Goal: Ask a question

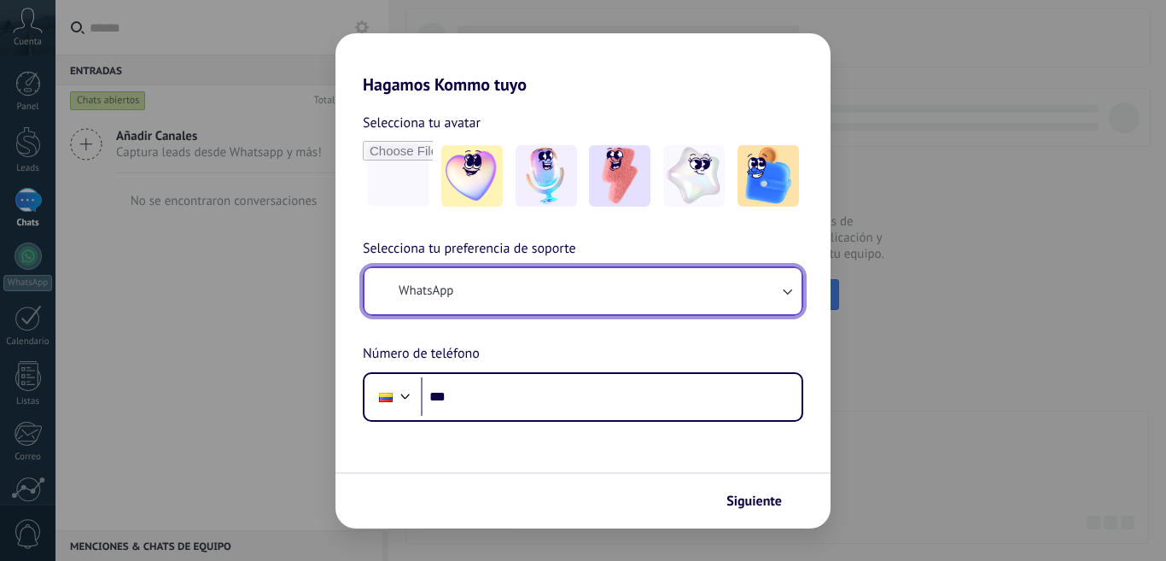
click at [579, 286] on button "WhatsApp" at bounding box center [583, 291] width 437 height 46
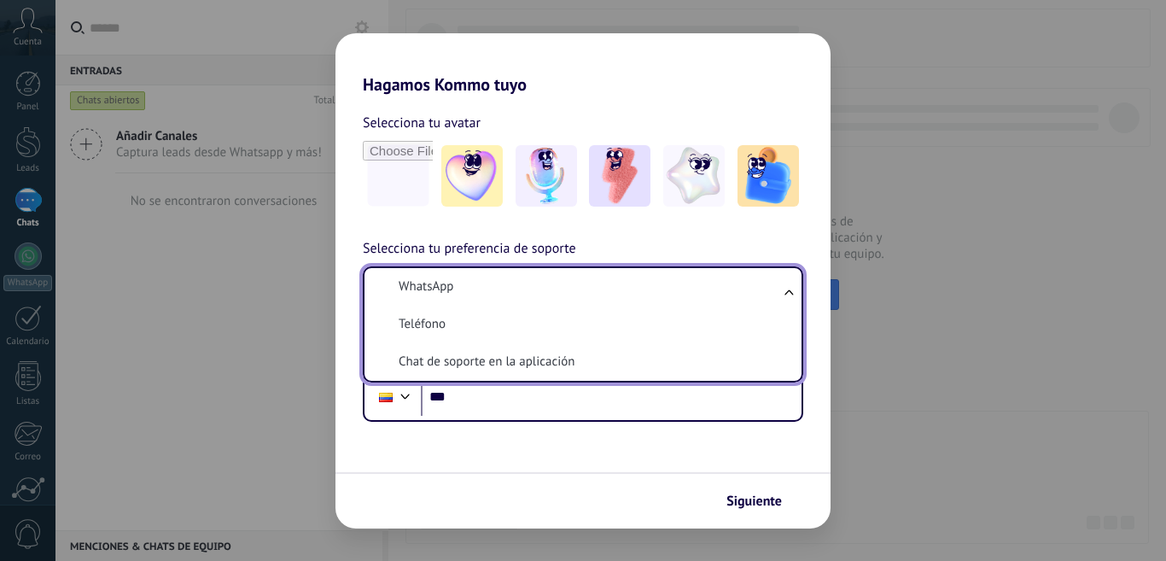
click at [587, 359] on li "Chat de soporte en la aplicación" at bounding box center [579, 362] width 417 height 38
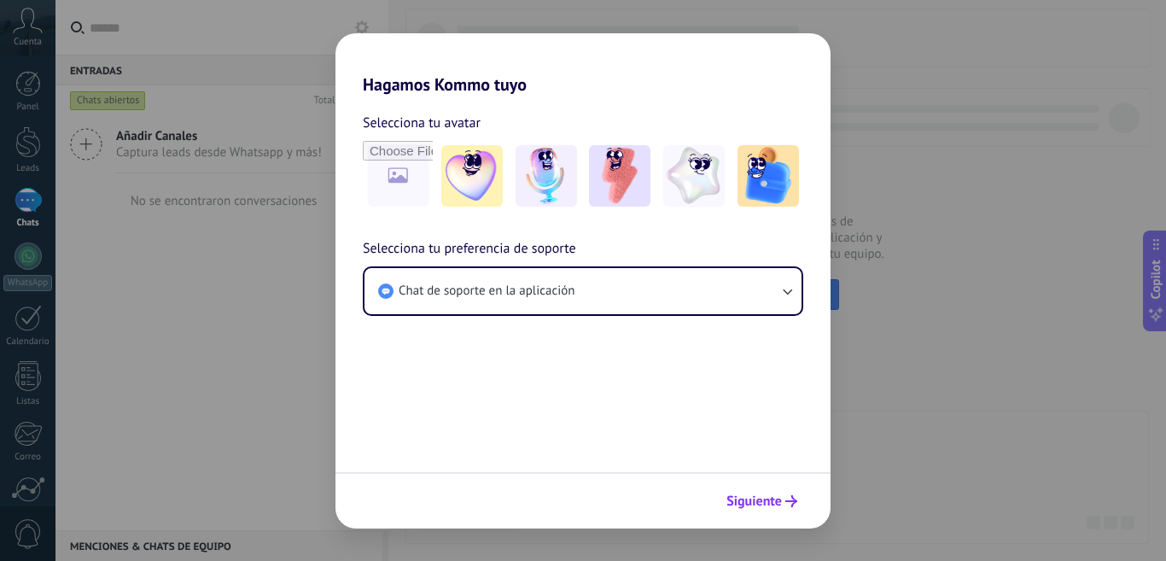
click at [783, 502] on span "Siguiente" at bounding box center [762, 501] width 71 height 12
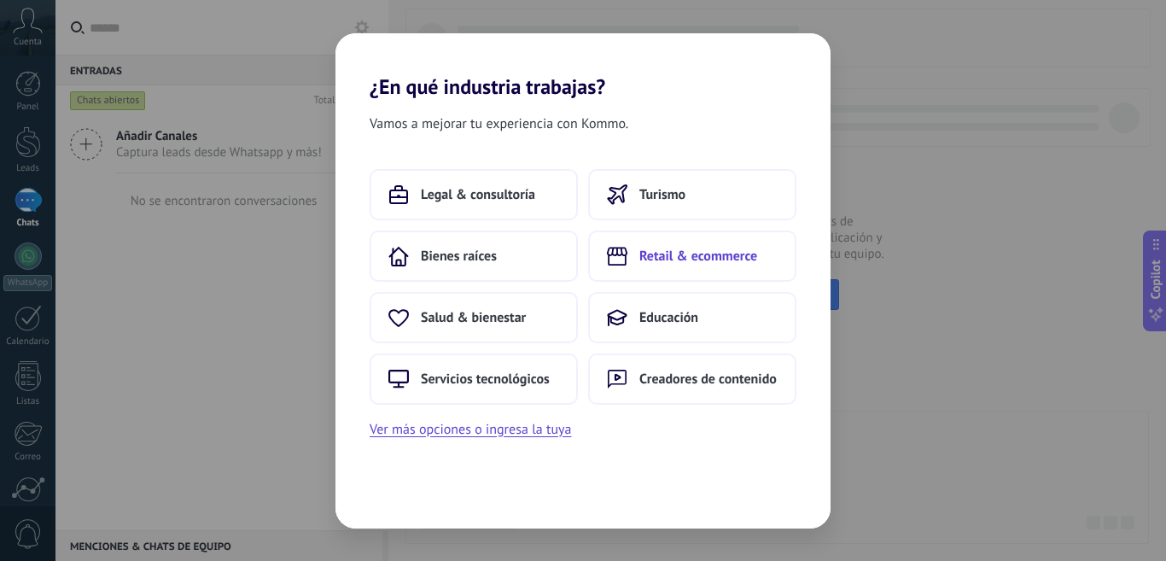
click at [618, 269] on button "Retail & ecommerce" at bounding box center [692, 256] width 208 height 51
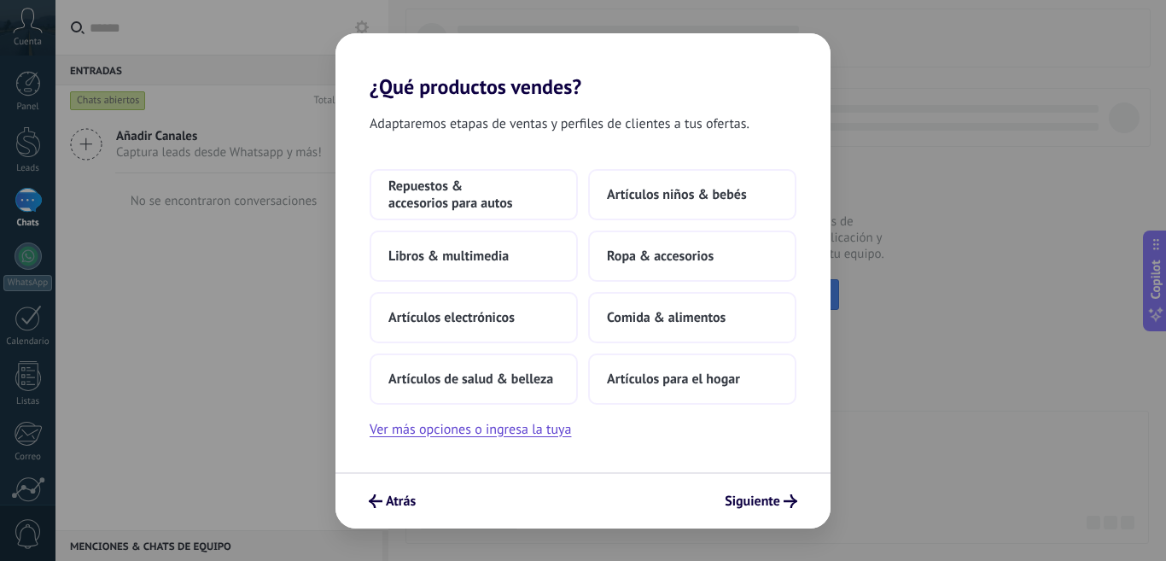
click at [709, 346] on div "Repuestos & accesorios para autos Artículos niños & bebés Libros & multimedia R…" at bounding box center [583, 287] width 427 height 236
click at [717, 383] on span "Artículos para el hogar" at bounding box center [673, 379] width 133 height 17
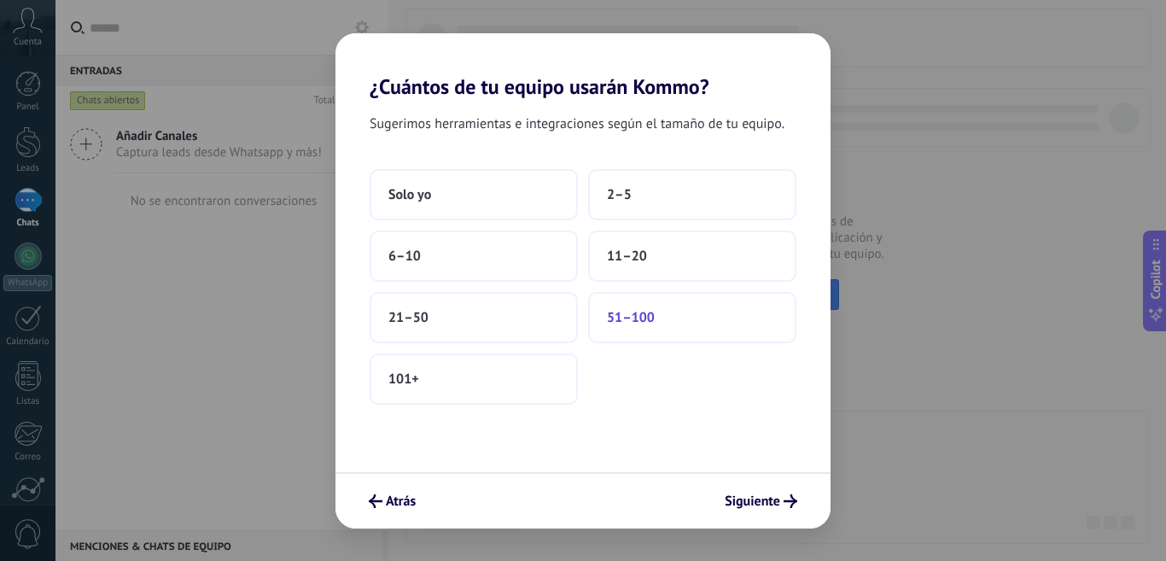
click at [685, 318] on button "51–100" at bounding box center [692, 317] width 208 height 51
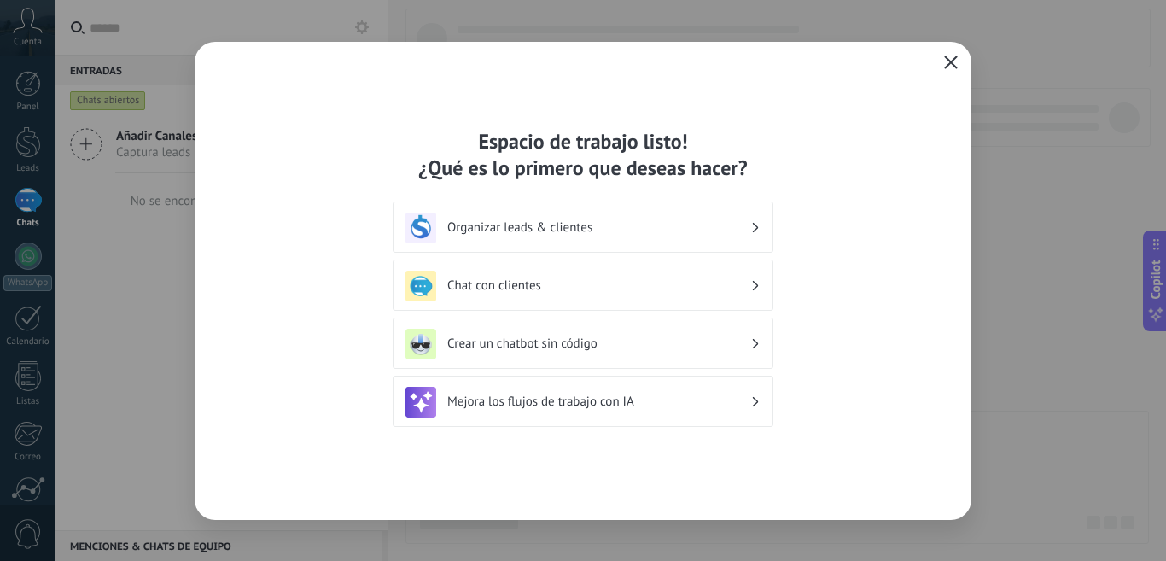
click at [946, 52] on button "button" at bounding box center [951, 63] width 22 height 24
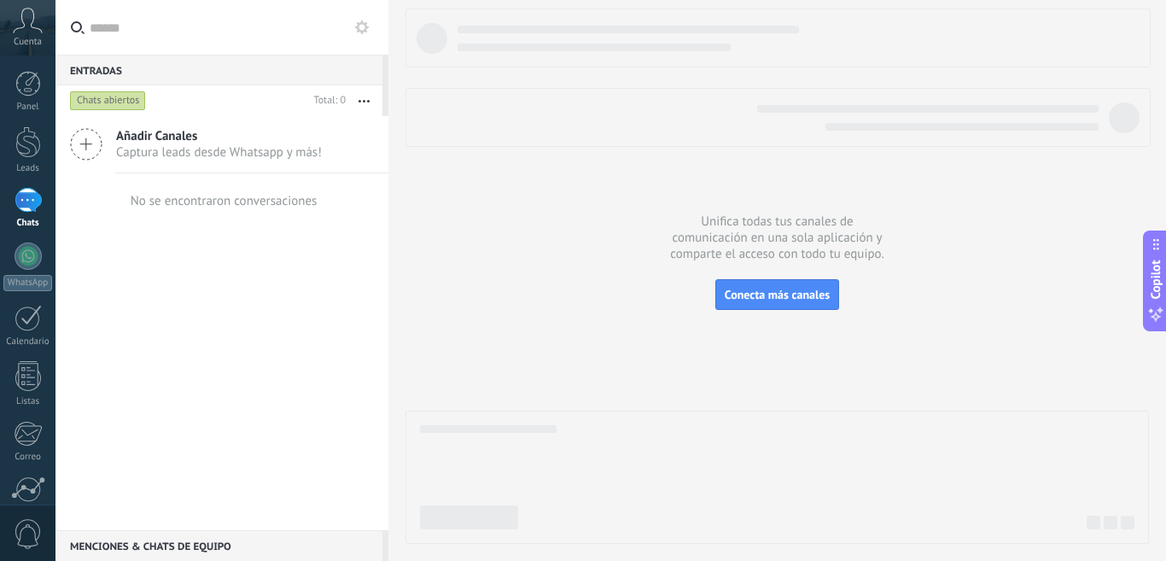
scroll to position [149, 0]
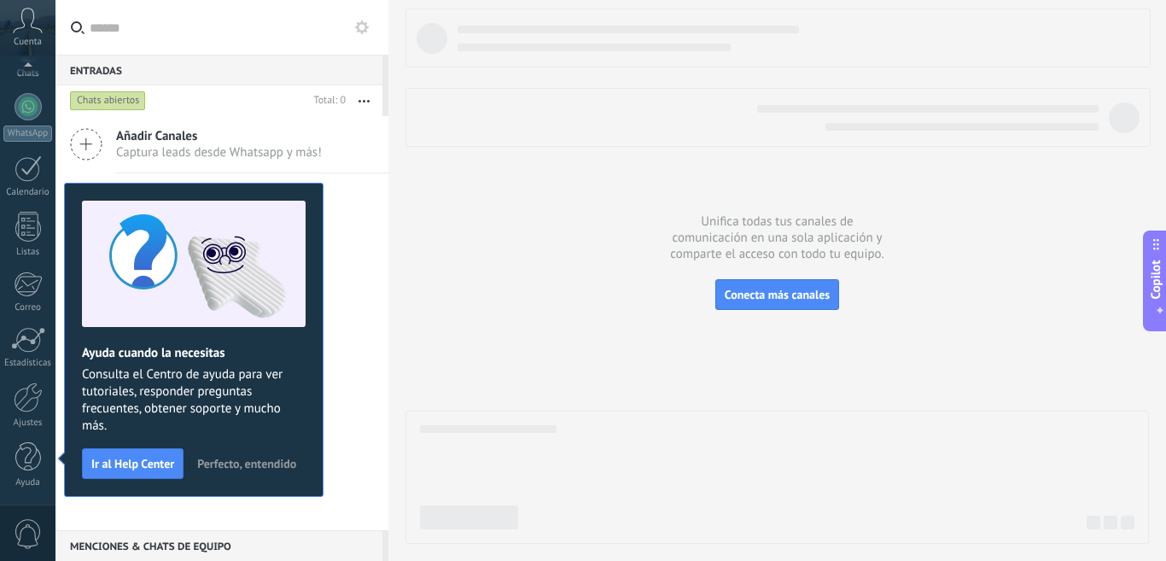
drag, startPoint x: 226, startPoint y: 463, endPoint x: 252, endPoint y: 483, distance: 32.8
click at [227, 463] on span "Perfecto, entendido" at bounding box center [246, 464] width 99 height 12
